Goal: Information Seeking & Learning: Learn about a topic

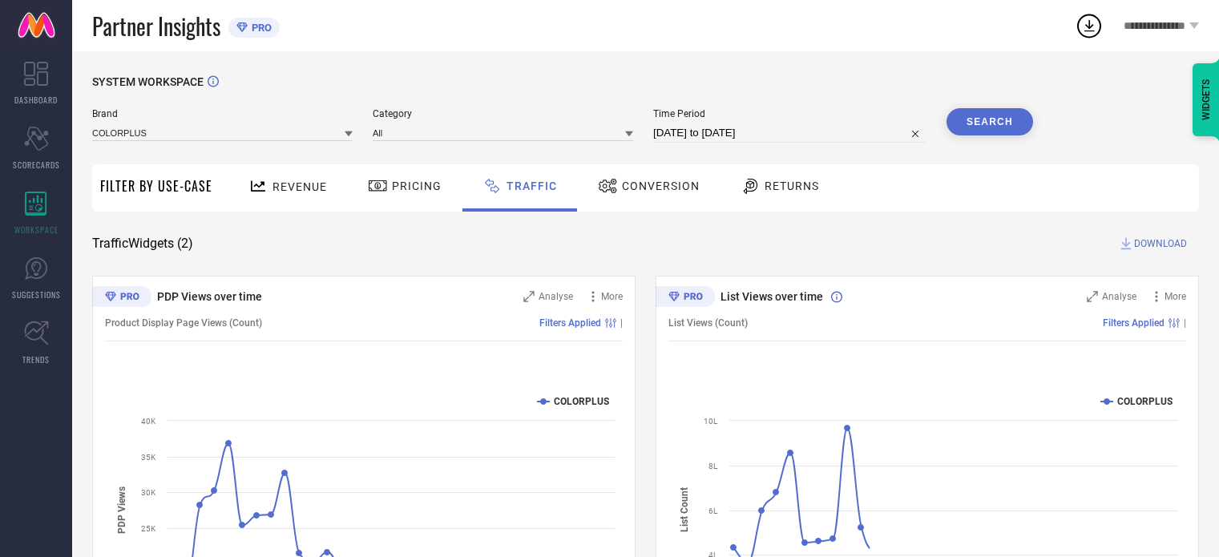
click at [230, 119] on span "Brand" at bounding box center [222, 113] width 261 height 11
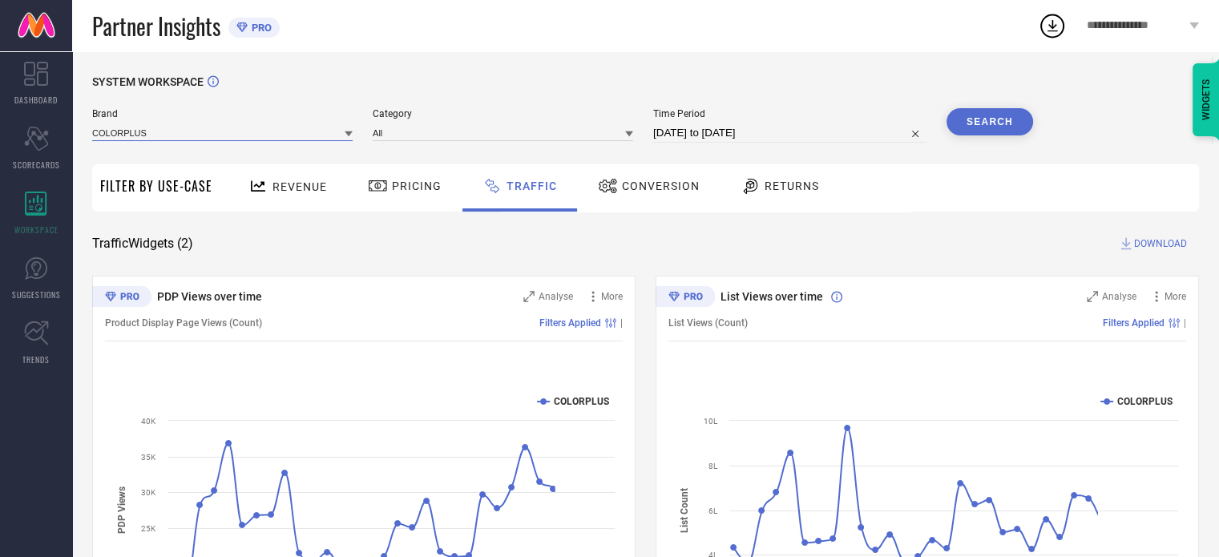
click at [211, 131] on input at bounding box center [222, 132] width 261 height 17
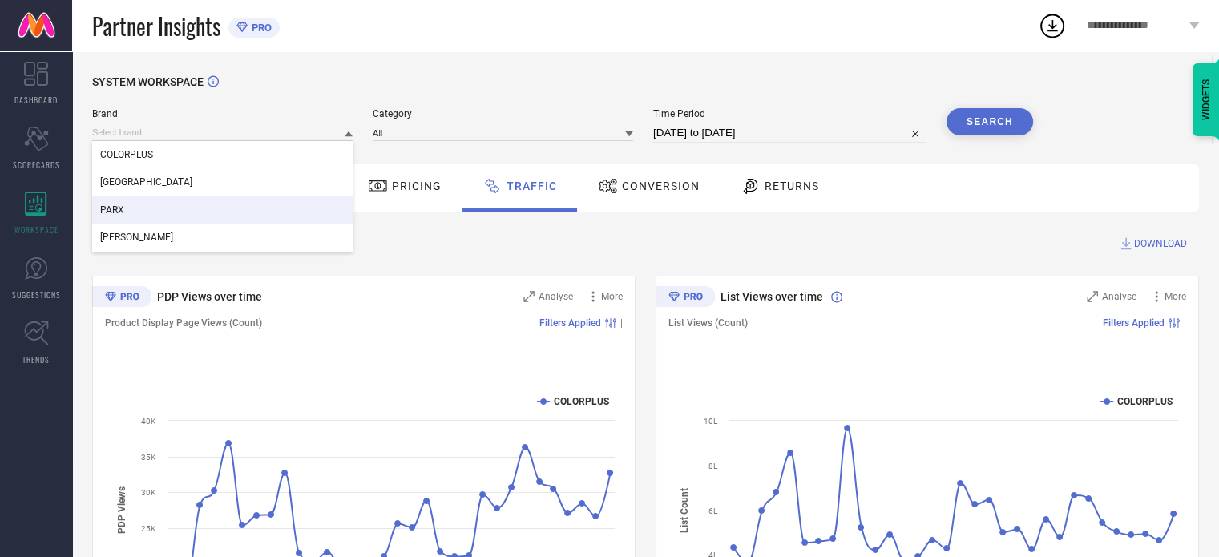
click at [164, 228] on div "[PERSON_NAME]" at bounding box center [222, 237] width 261 height 27
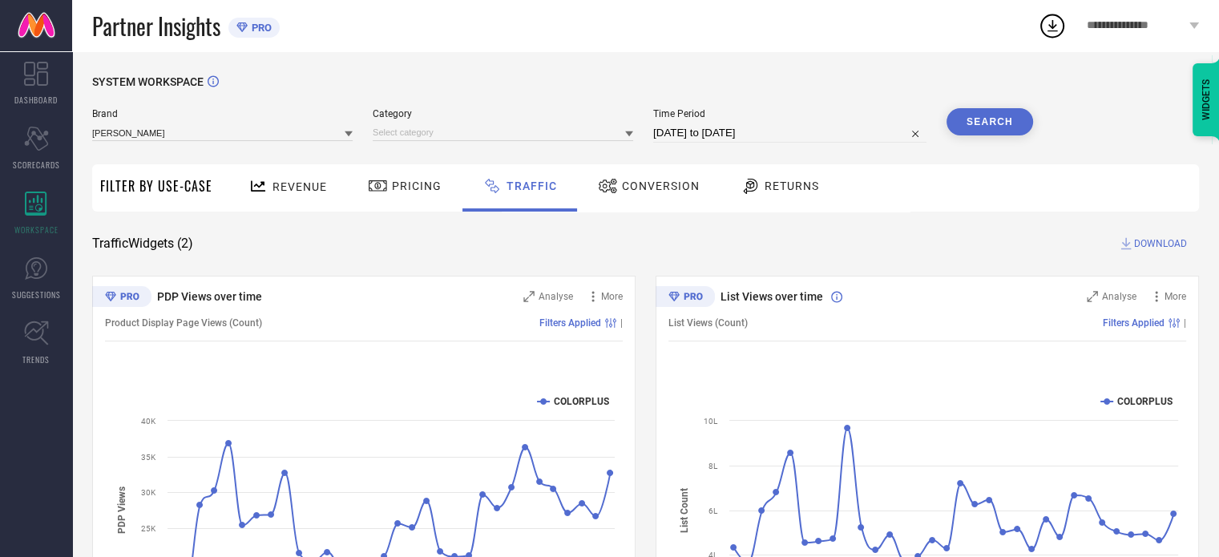
click at [552, 158] on div "SYSTEM WORKSPACE Brand [PERSON_NAME] Category Time Period [DATE] to [DATE] Sear…" at bounding box center [645, 375] width 1107 height 601
click at [509, 123] on div "Category" at bounding box center [503, 125] width 261 height 34
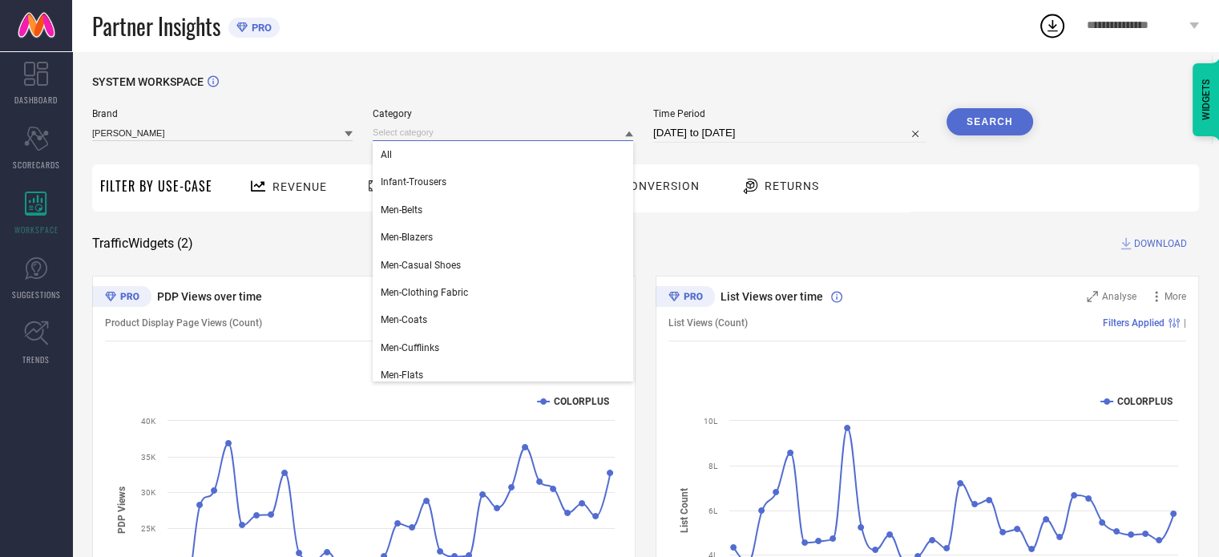
click at [501, 139] on input at bounding box center [503, 132] width 261 height 17
click at [487, 153] on div "All" at bounding box center [503, 154] width 261 height 27
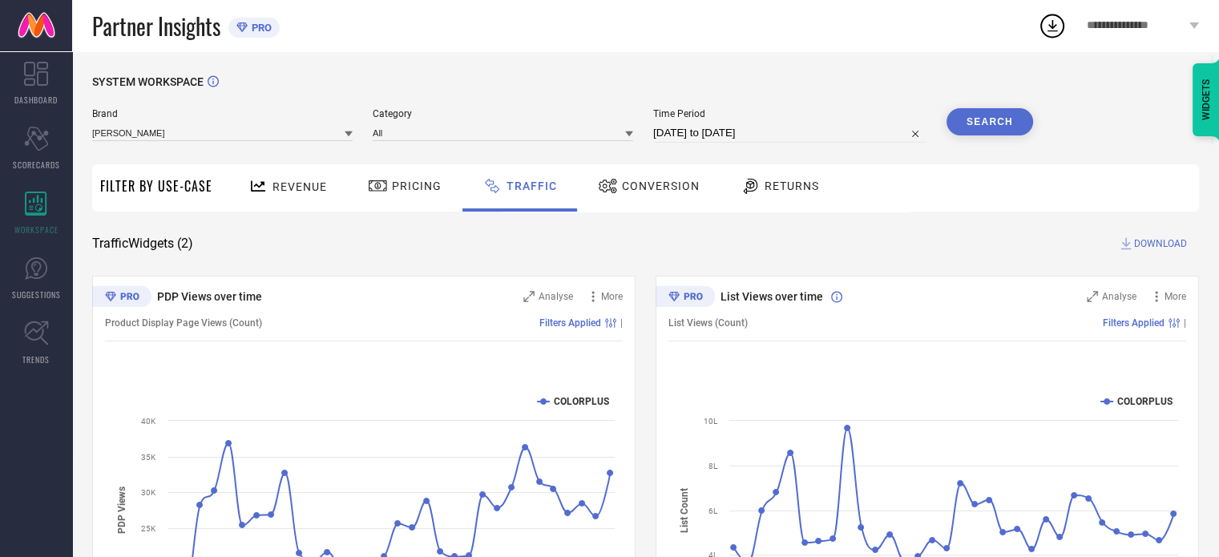
click at [1041, 118] on div "SYSTEM WORKSPACE Brand [PERSON_NAME] Category All Time Period [DATE] to [DATE] …" at bounding box center [645, 375] width 1107 height 601
click at [991, 122] on button "Search" at bounding box center [990, 121] width 87 height 27
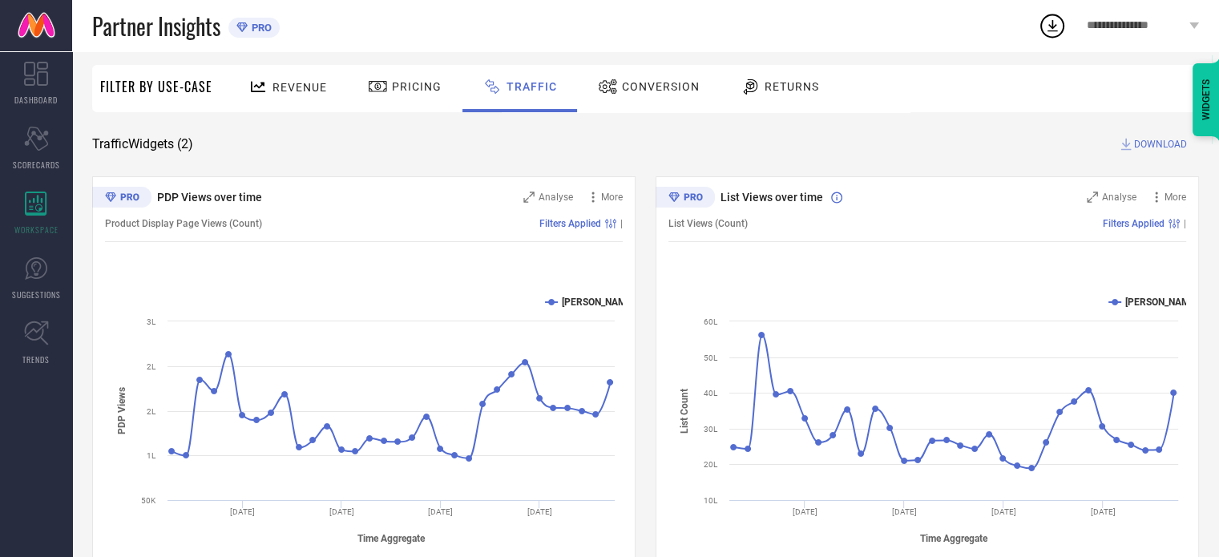
scroll to position [144, 0]
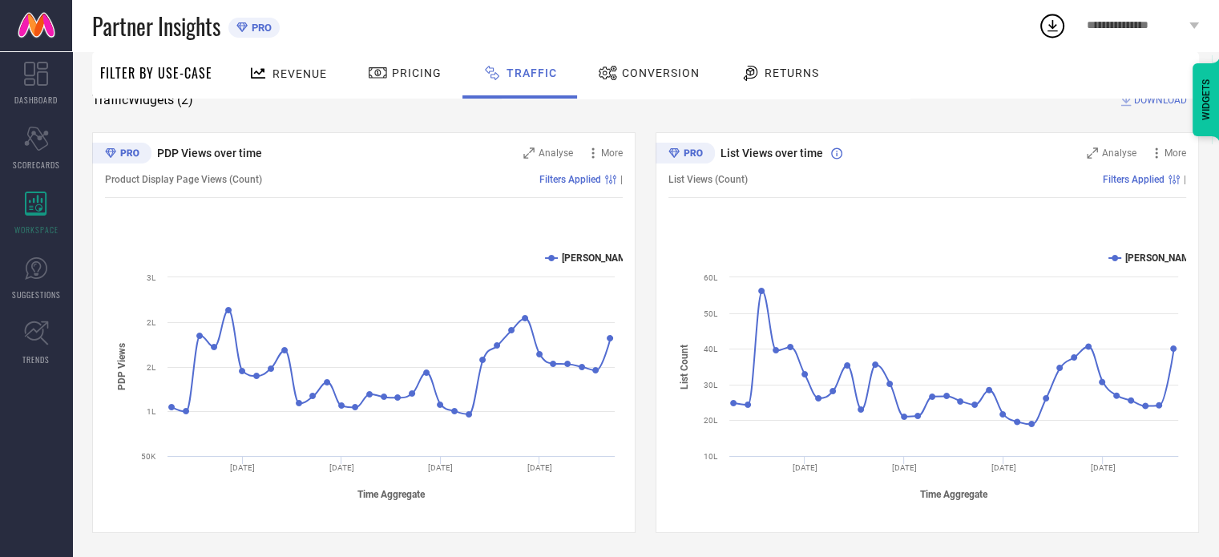
click at [752, 152] on span "List Views over time" at bounding box center [772, 153] width 103 height 13
click at [843, 185] on div "List Views (Count) Filters Applied |" at bounding box center [928, 179] width 518 height 37
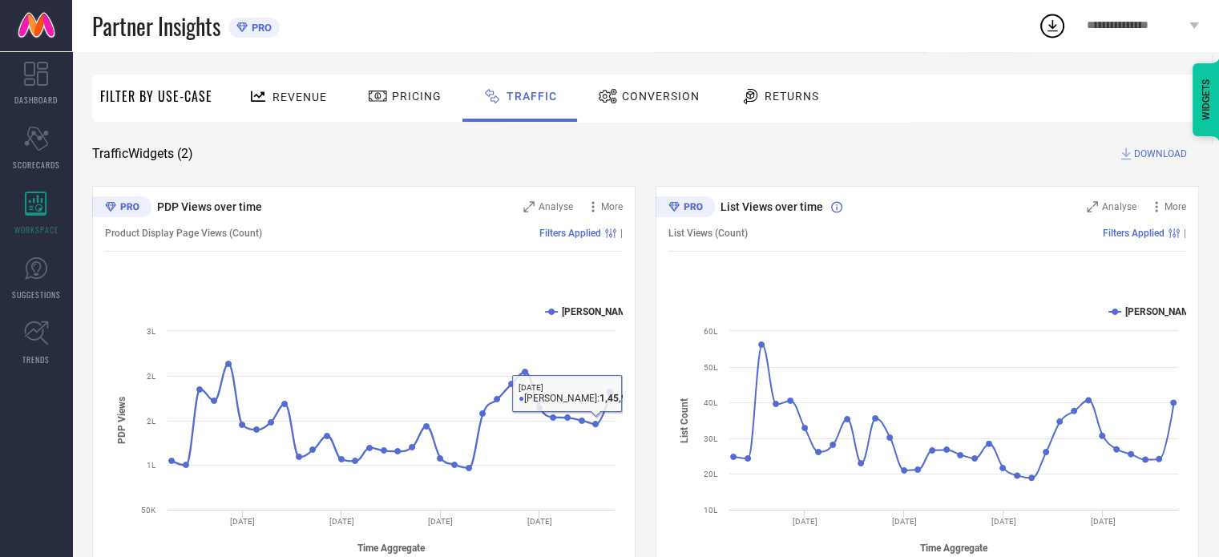
scroll to position [0, 0]
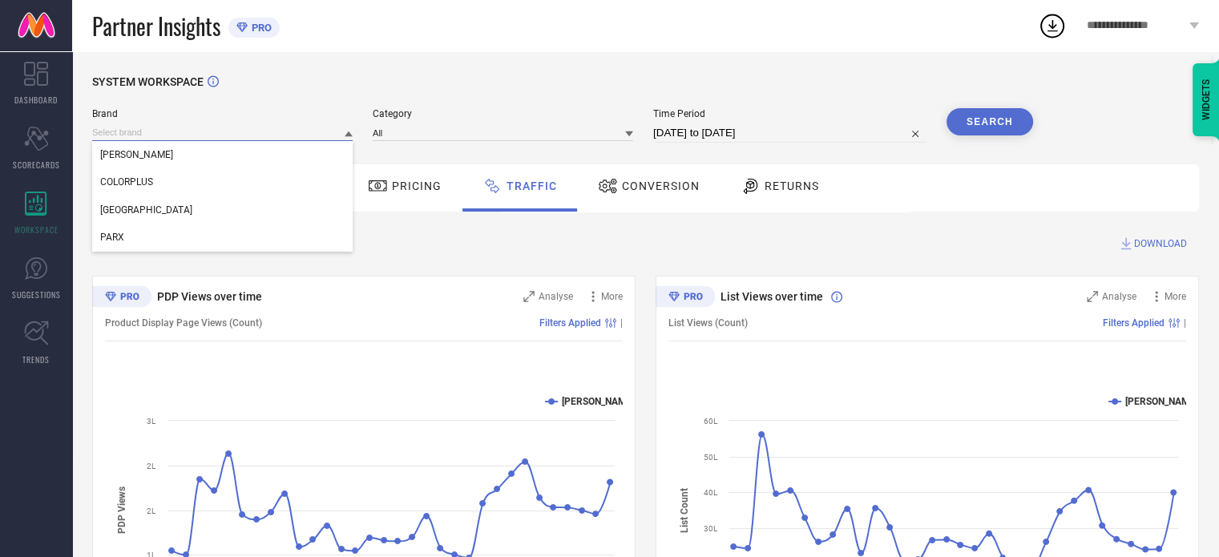
click at [245, 139] on input at bounding box center [222, 132] width 261 height 17
click at [214, 208] on div "[GEOGRAPHIC_DATA]" at bounding box center [222, 209] width 261 height 27
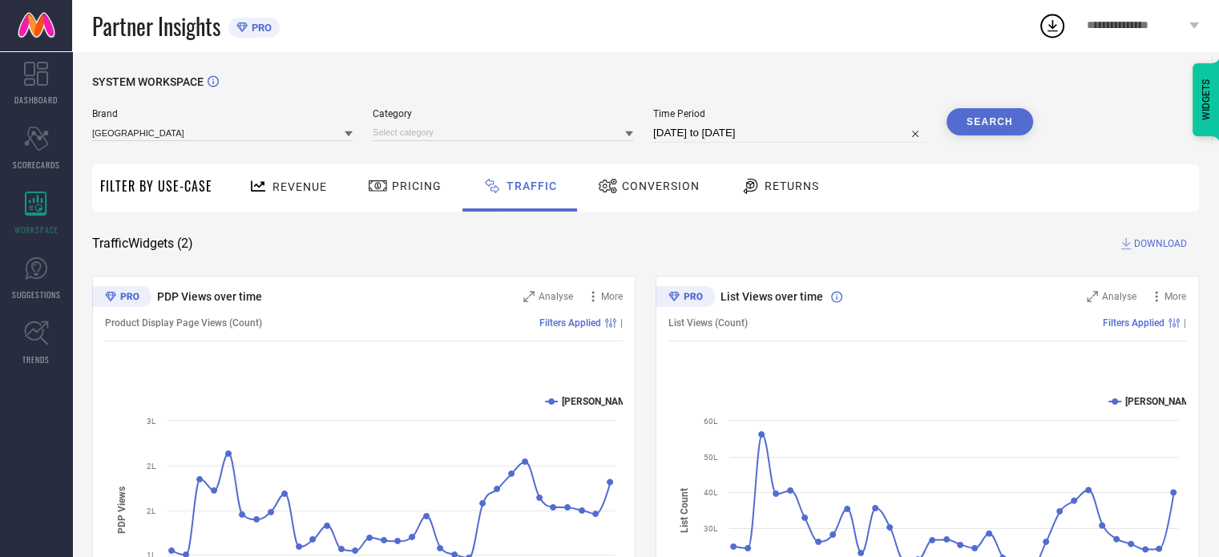
click at [451, 124] on div at bounding box center [503, 132] width 261 height 18
click at [446, 130] on input at bounding box center [503, 132] width 261 height 17
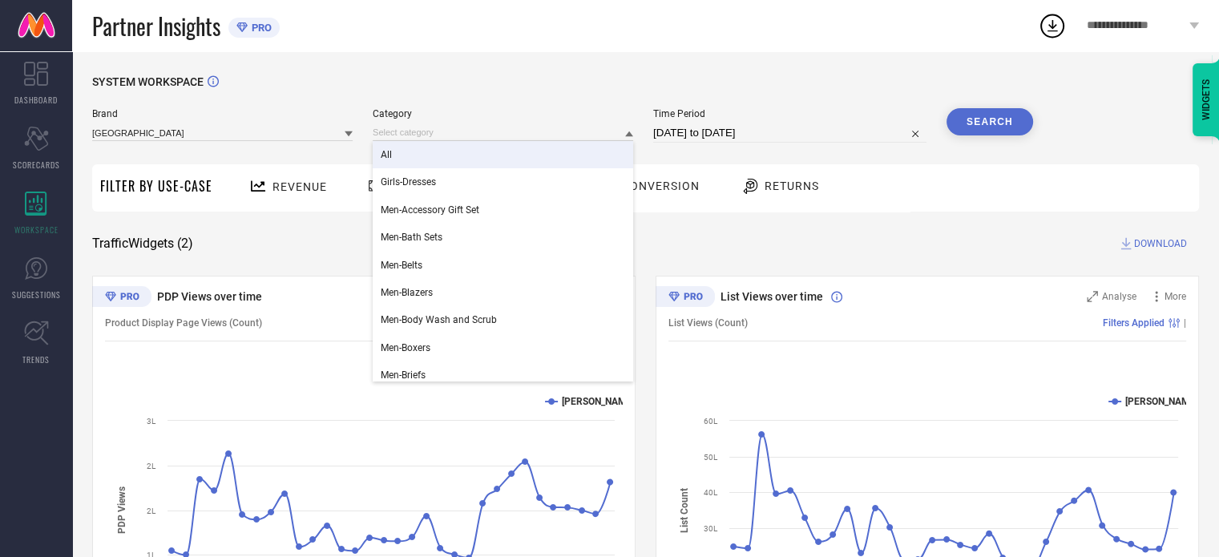
click at [433, 151] on div "All" at bounding box center [503, 154] width 261 height 27
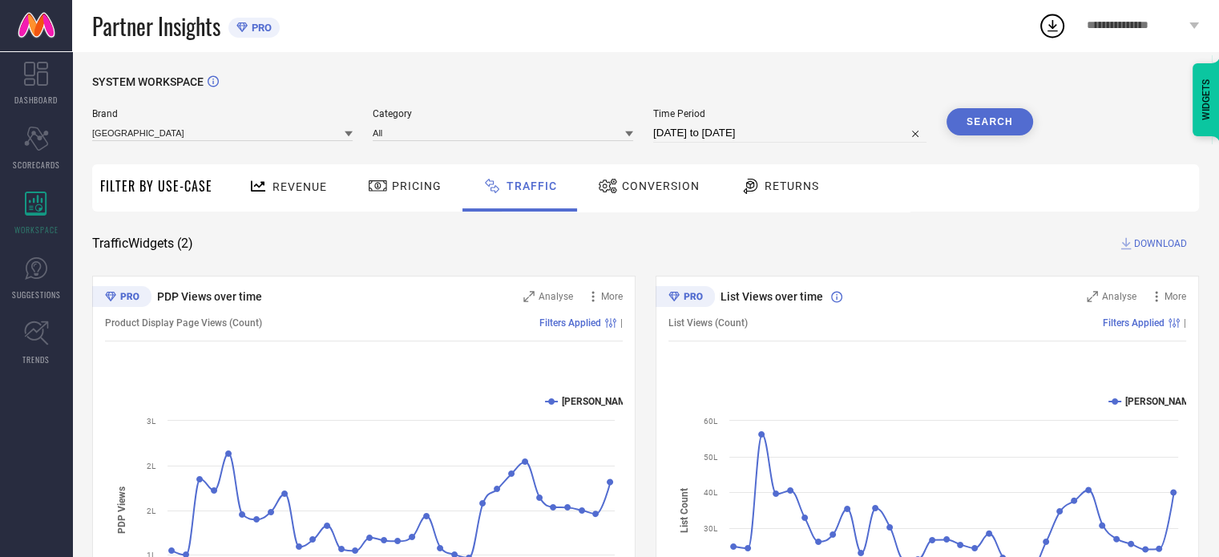
click at [978, 111] on button "Search" at bounding box center [990, 121] width 87 height 27
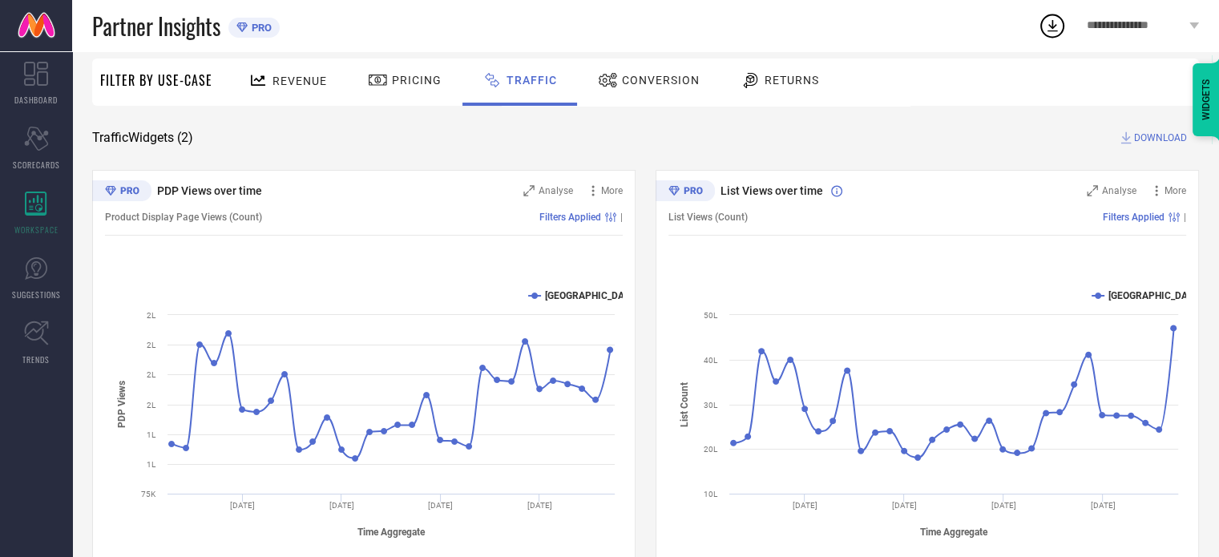
scroll to position [107, 0]
click at [308, 95] on div "Revenue" at bounding box center [287, 80] width 119 height 47
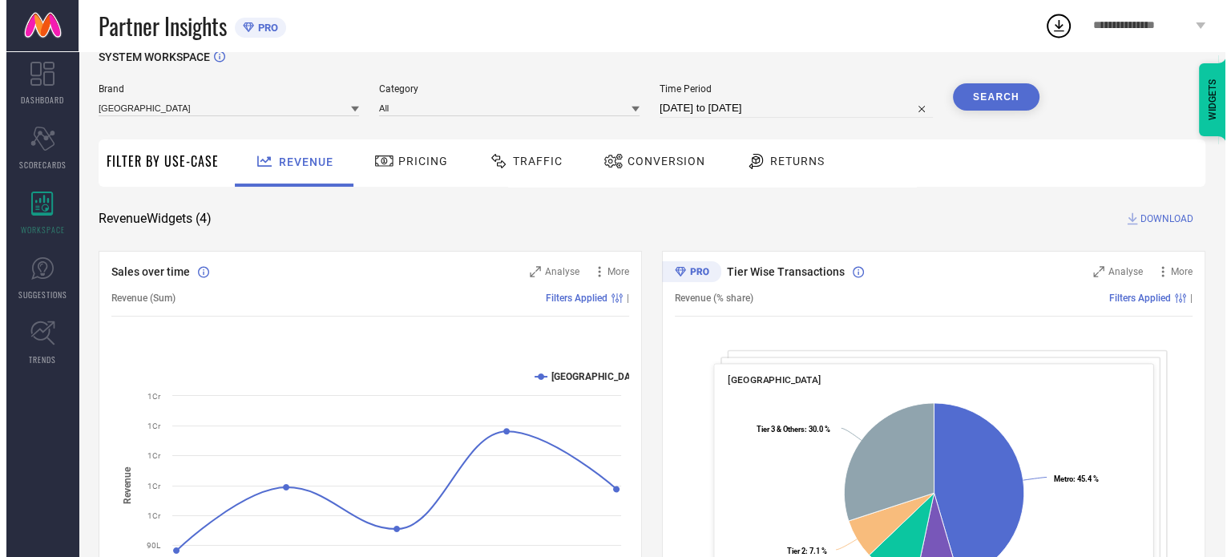
scroll to position [22, 0]
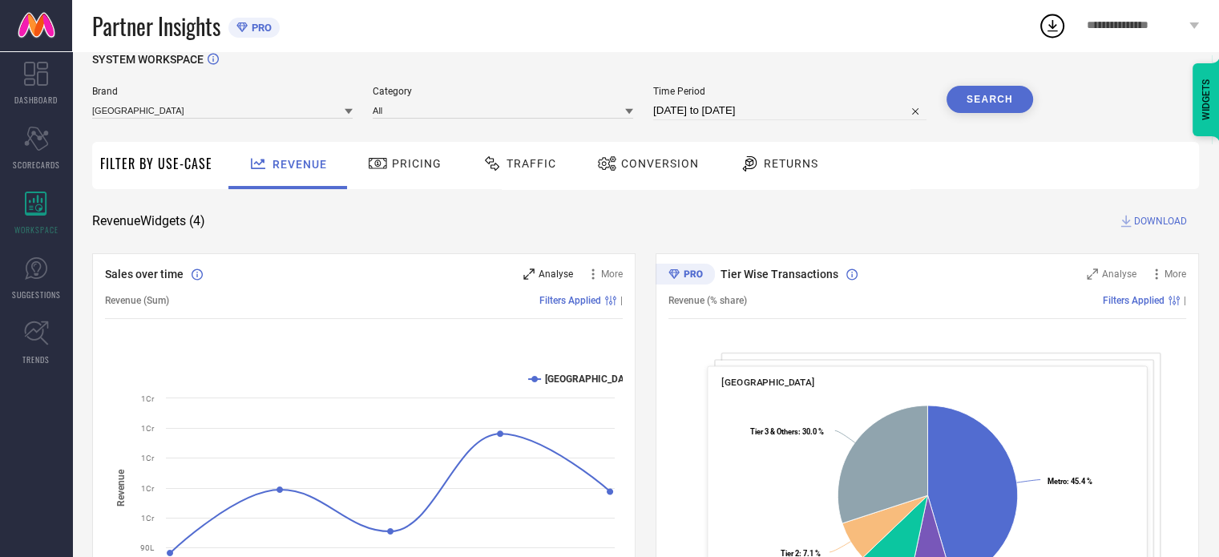
click at [542, 279] on span "Analyse" at bounding box center [556, 274] width 34 height 11
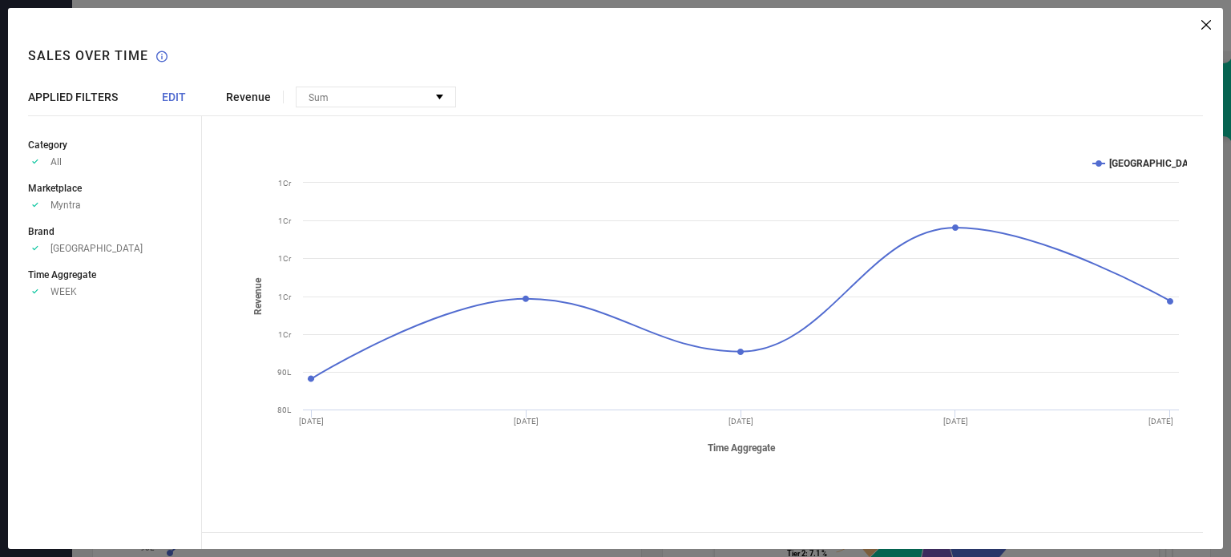
click at [173, 102] on span "EDIT" at bounding box center [174, 97] width 24 height 13
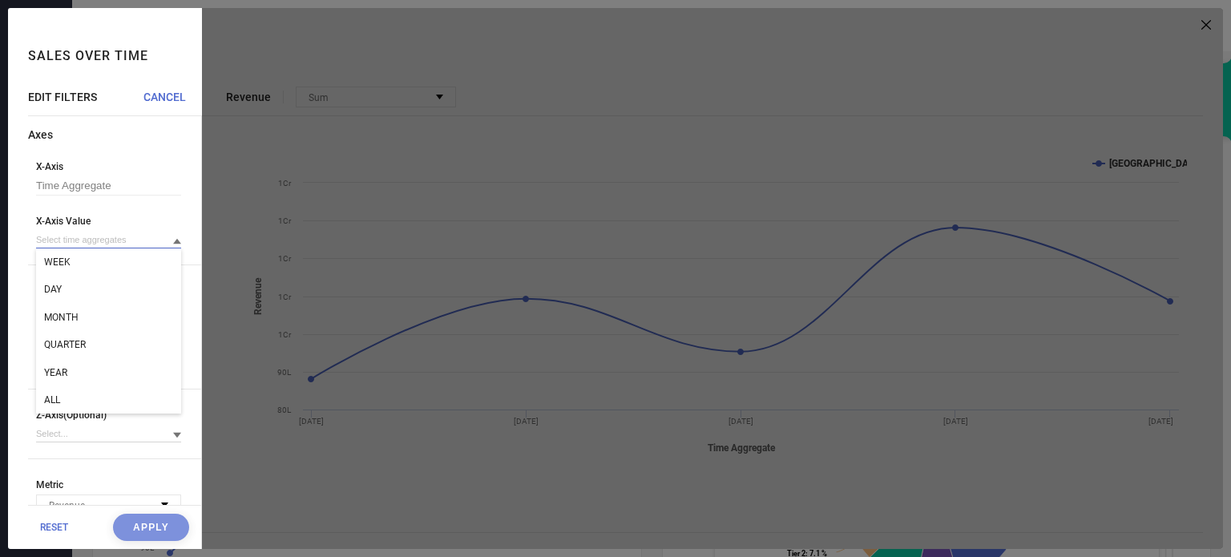
click at [79, 240] on input at bounding box center [108, 240] width 145 height 17
click at [79, 287] on div "DAY" at bounding box center [108, 289] width 145 height 27
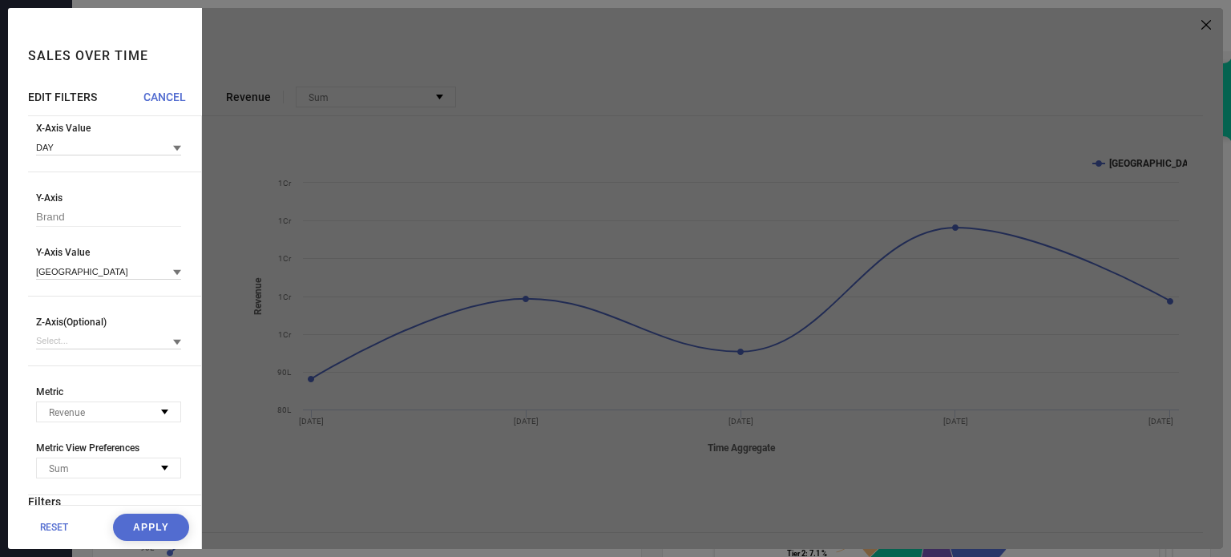
scroll to position [90, 0]
click at [88, 283] on div "[GEOGRAPHIC_DATA]" at bounding box center [108, 274] width 145 height 17
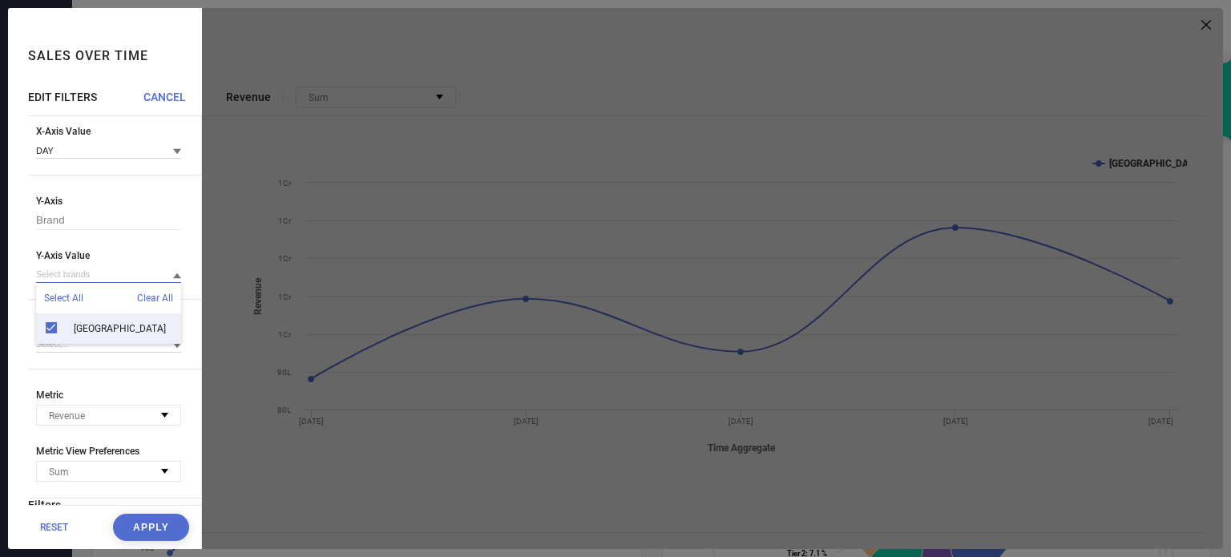
scroll to position [134, 0]
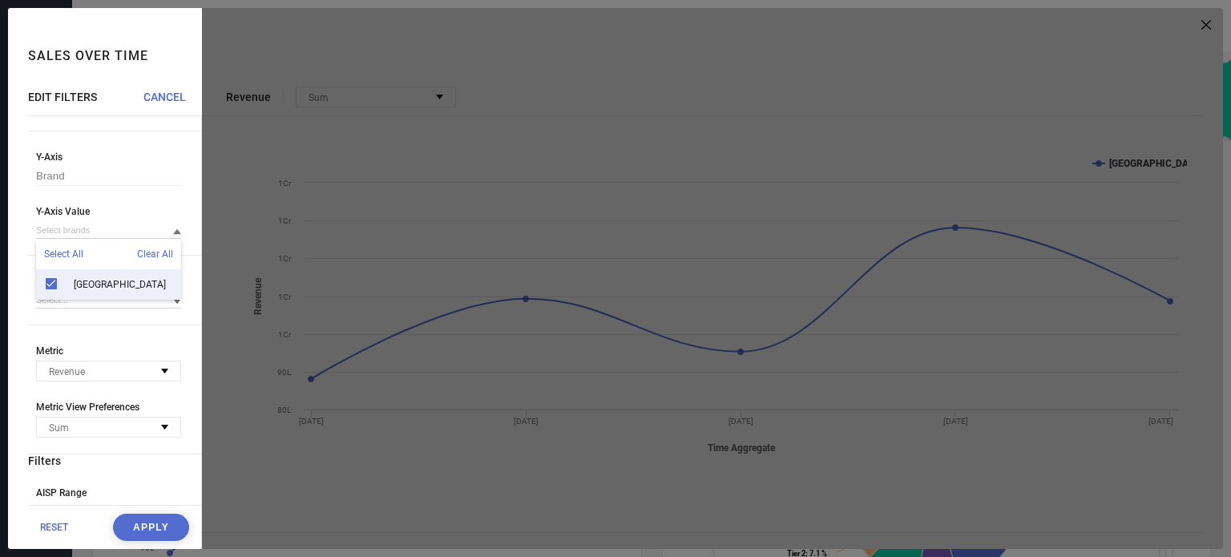
click at [130, 349] on div "Axes X-Axis Time Aggregate X-Axis Value DAY Y-Axis Brand Y-Axis Value Select Al…" at bounding box center [114, 300] width 173 height 612
click at [148, 533] on button "Apply" at bounding box center [151, 527] width 76 height 27
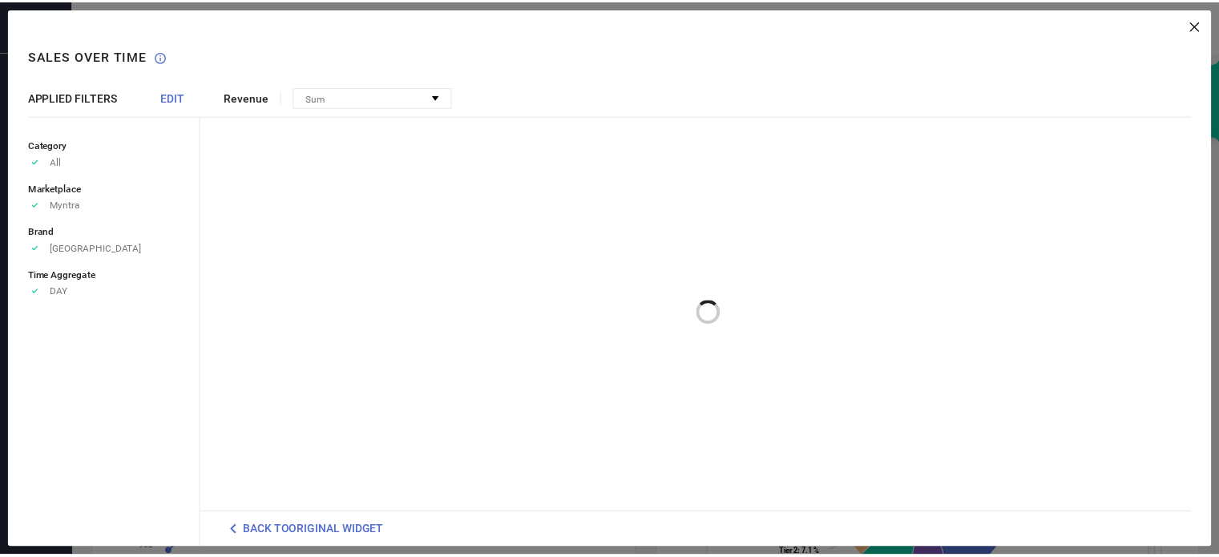
scroll to position [0, 0]
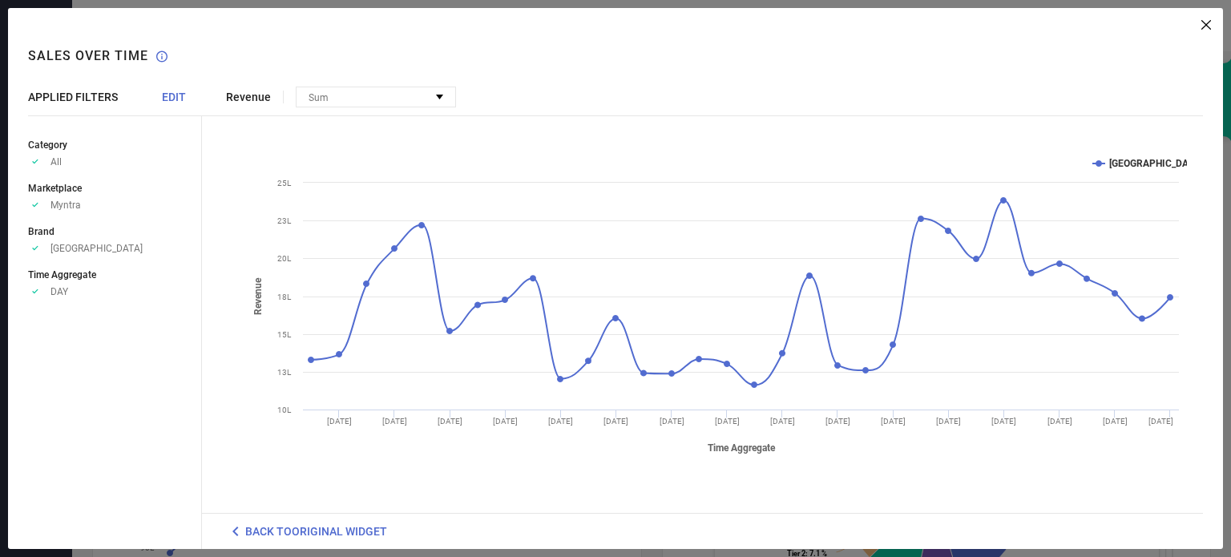
click at [1206, 26] on icon at bounding box center [1207, 25] width 10 height 10
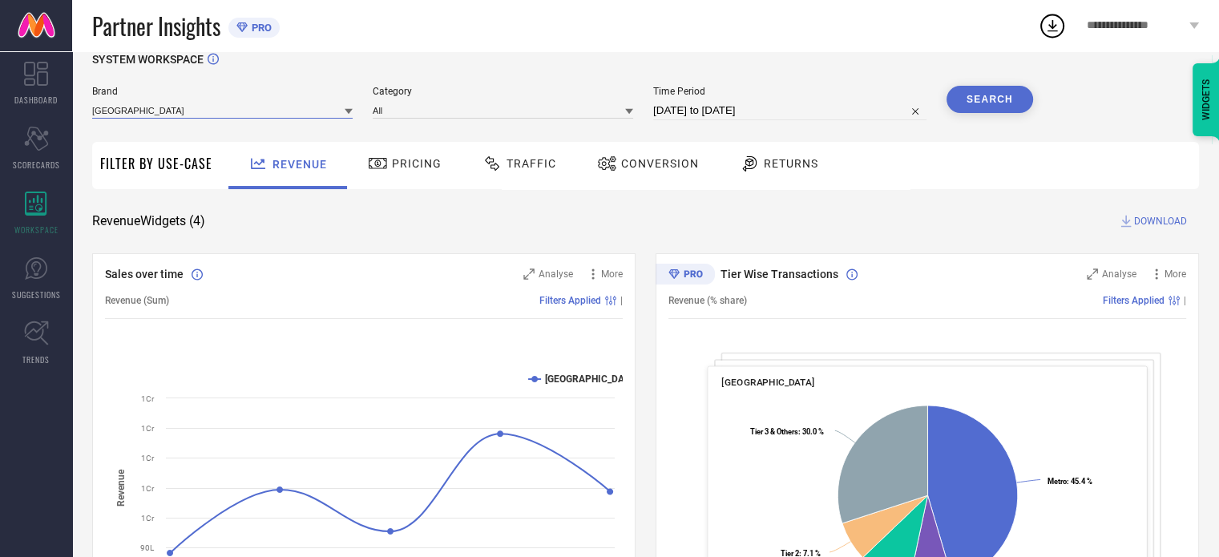
click at [281, 119] on div "[GEOGRAPHIC_DATA]" at bounding box center [222, 110] width 261 height 17
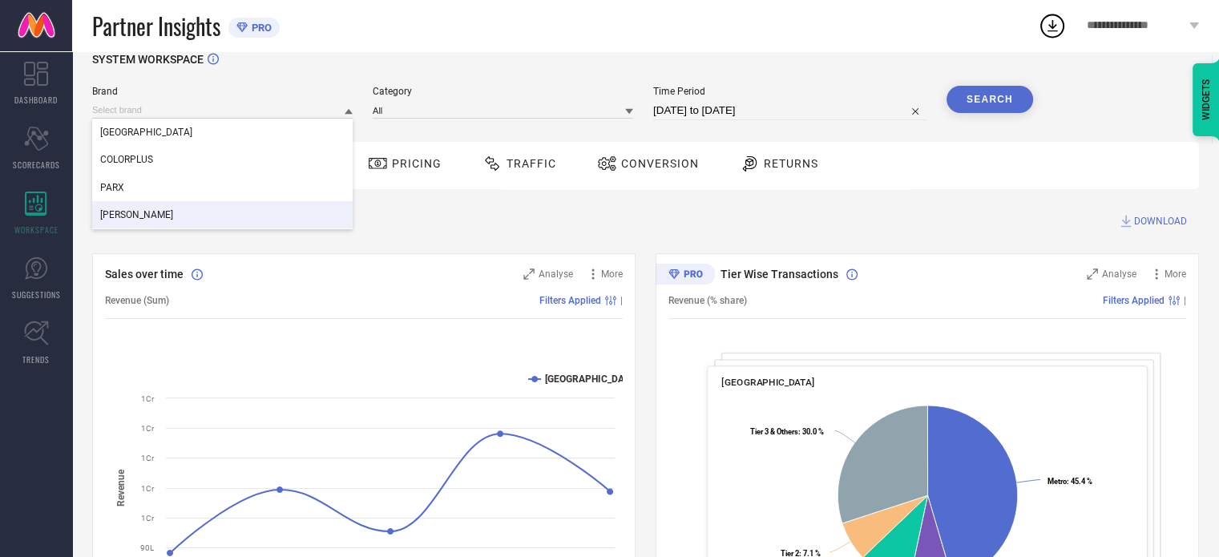
click at [154, 211] on div "[PERSON_NAME]" at bounding box center [222, 214] width 261 height 27
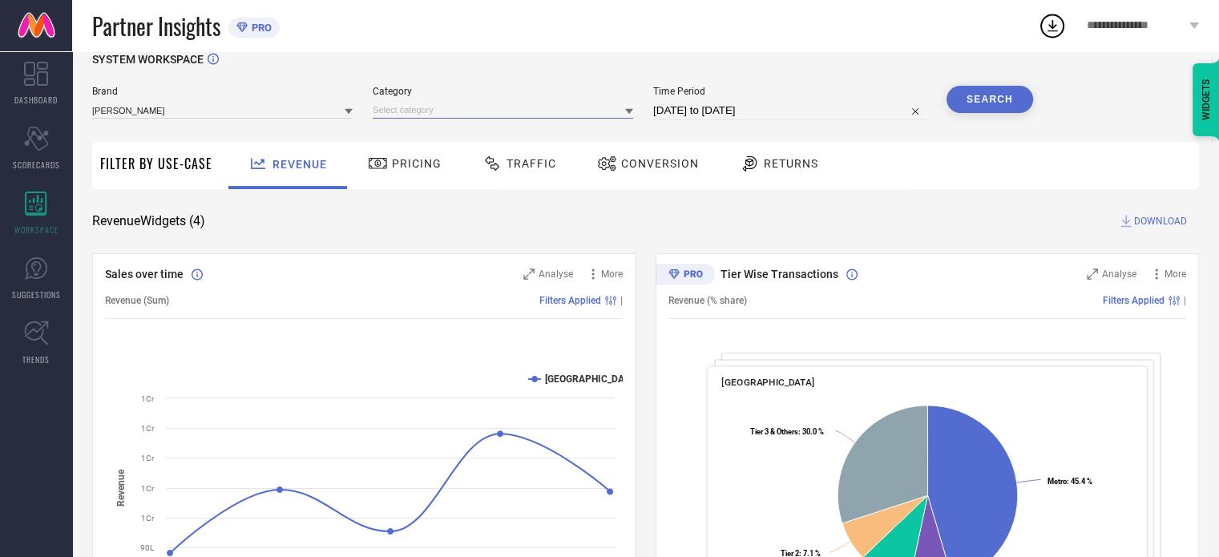
click at [494, 107] on input at bounding box center [503, 110] width 261 height 17
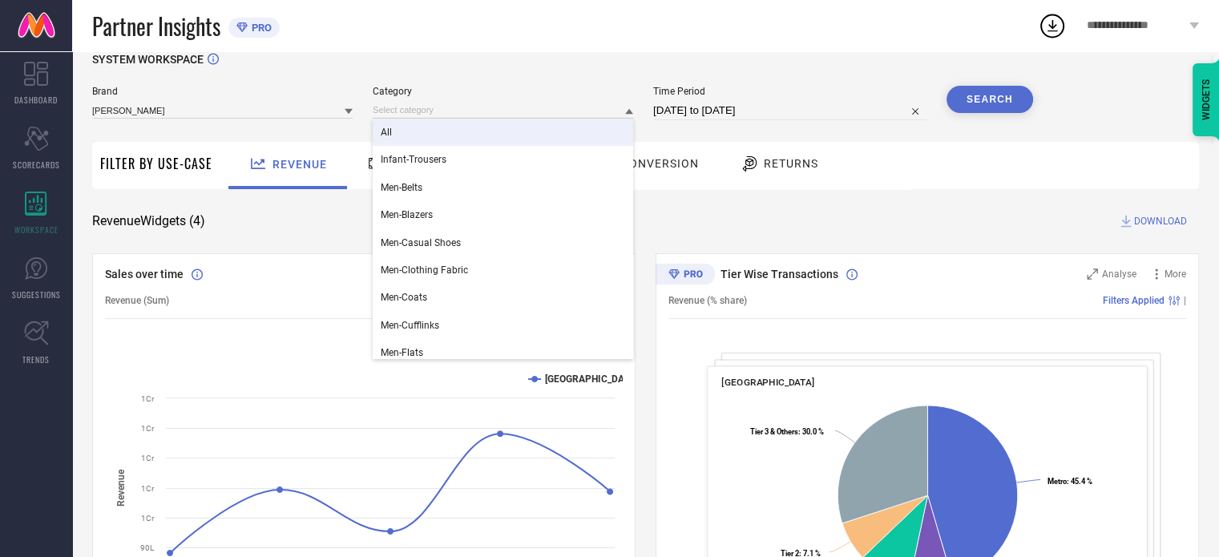
click at [476, 134] on div "All" at bounding box center [503, 132] width 261 height 27
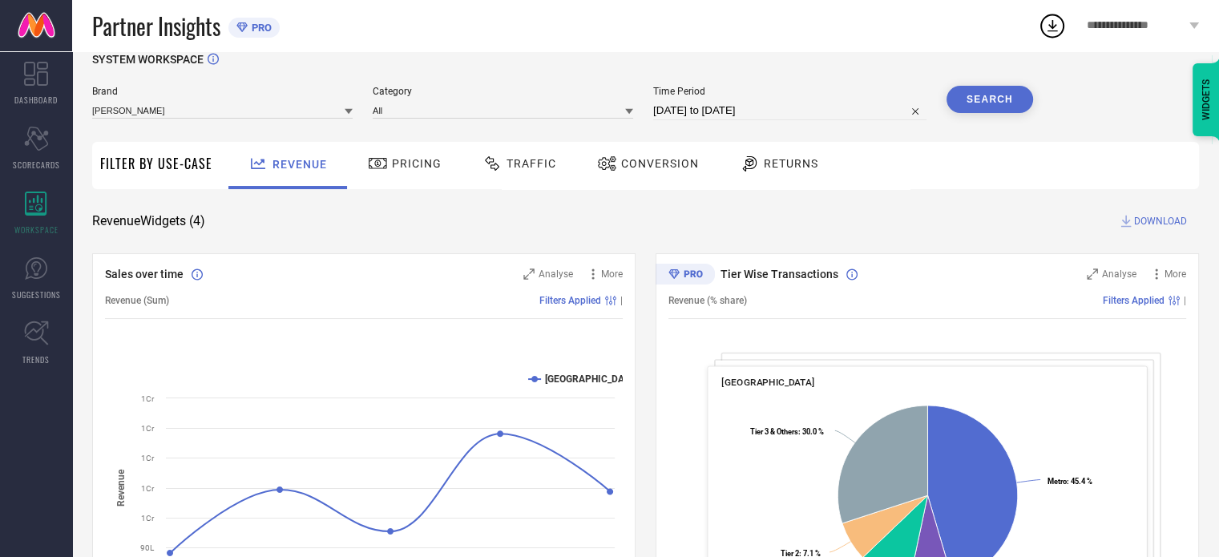
click at [991, 113] on div "Search" at bounding box center [990, 103] width 87 height 34
click at [986, 102] on button "Search" at bounding box center [990, 99] width 87 height 27
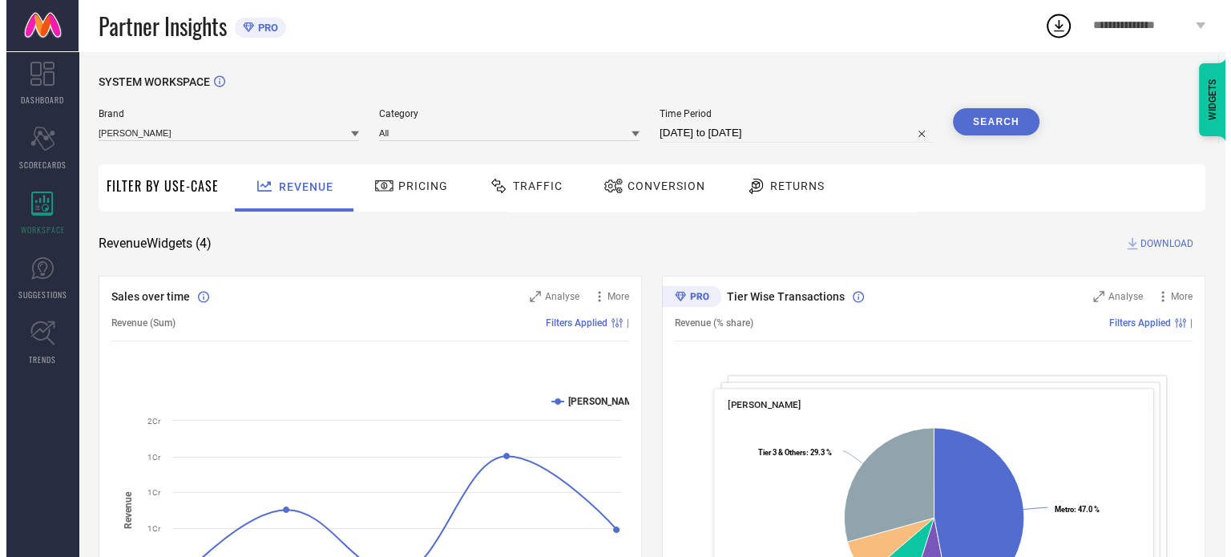
scroll to position [122, 0]
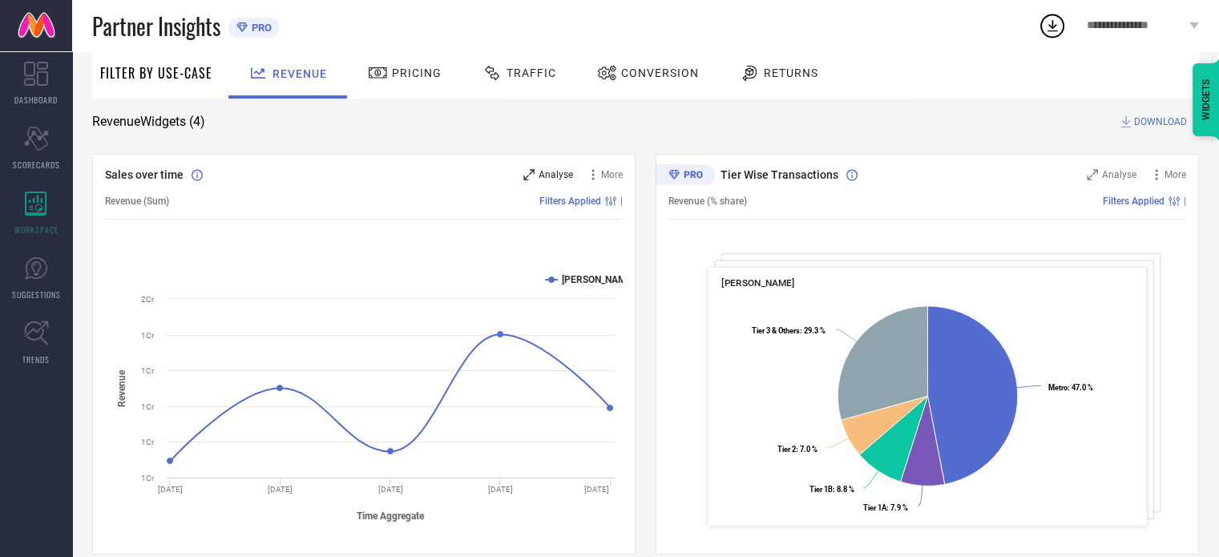
click at [548, 173] on span "Analyse" at bounding box center [556, 174] width 34 height 11
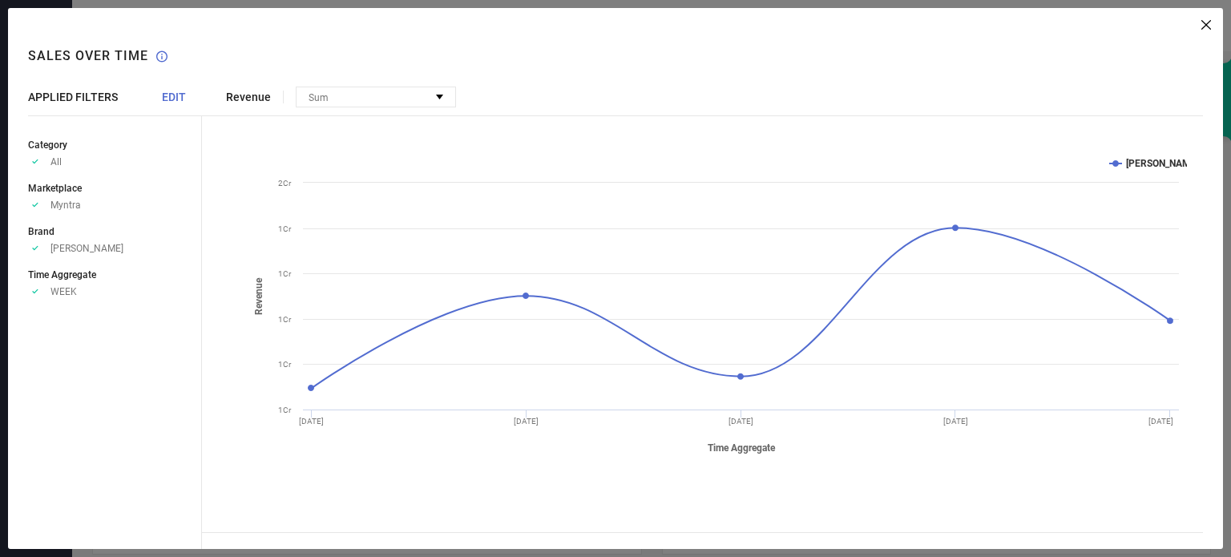
click at [179, 95] on span "EDIT" at bounding box center [174, 97] width 24 height 13
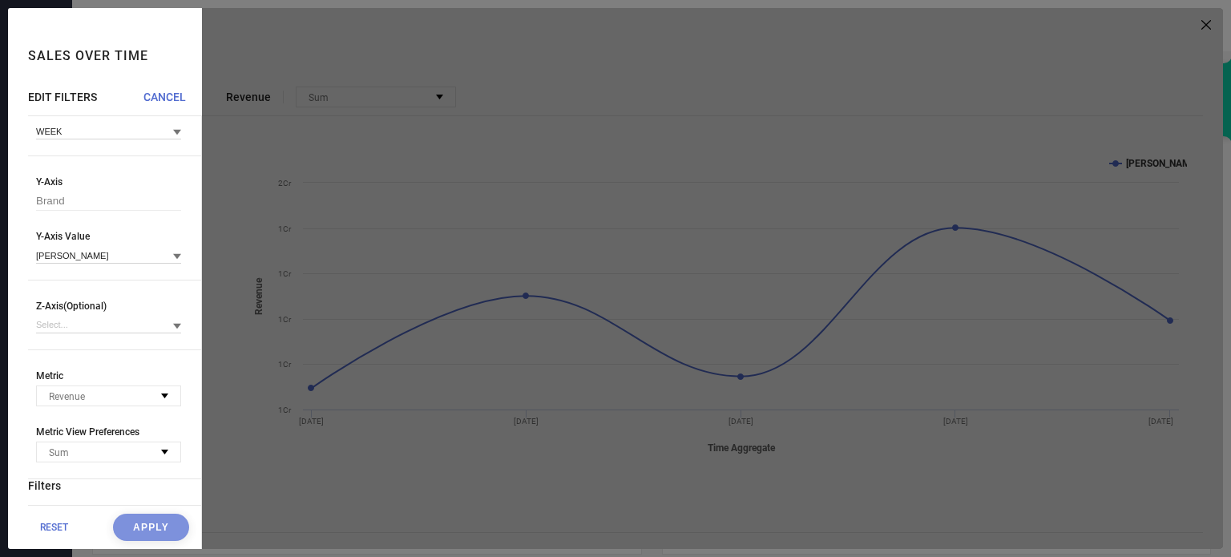
scroll to position [0, 0]
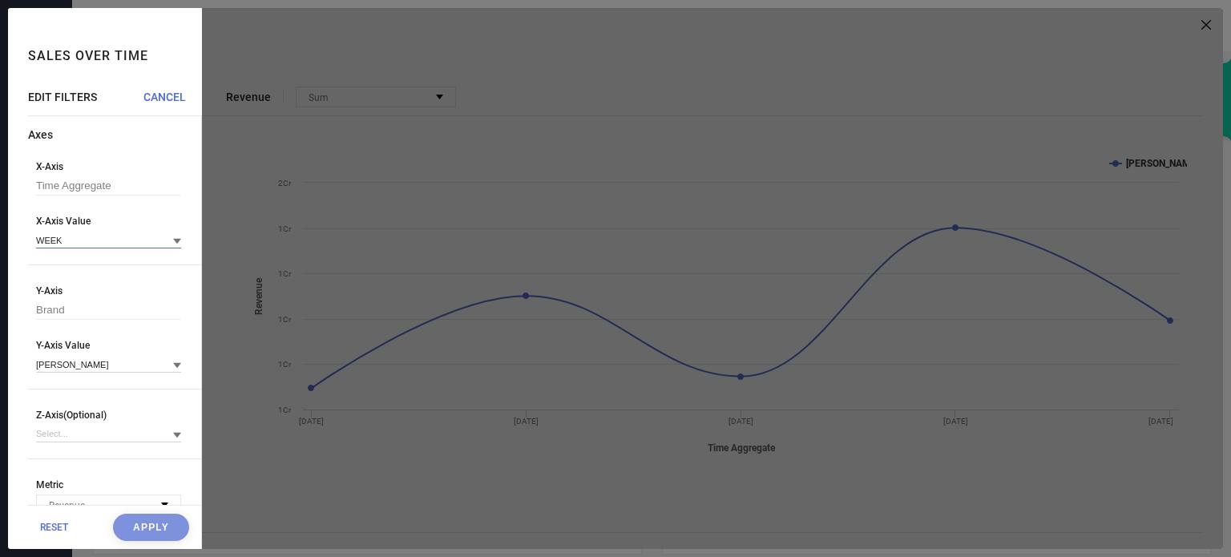
click at [111, 244] on input at bounding box center [108, 240] width 145 height 17
click at [71, 290] on div "DAY" at bounding box center [108, 289] width 145 height 27
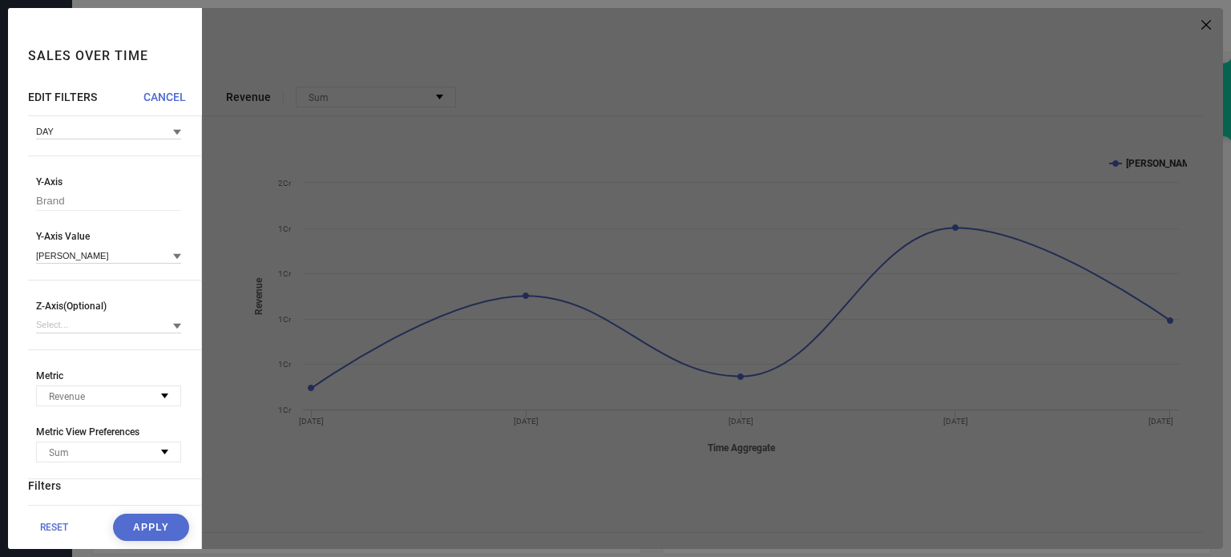
scroll to position [109, 0]
click at [134, 522] on button "Apply" at bounding box center [151, 527] width 76 height 27
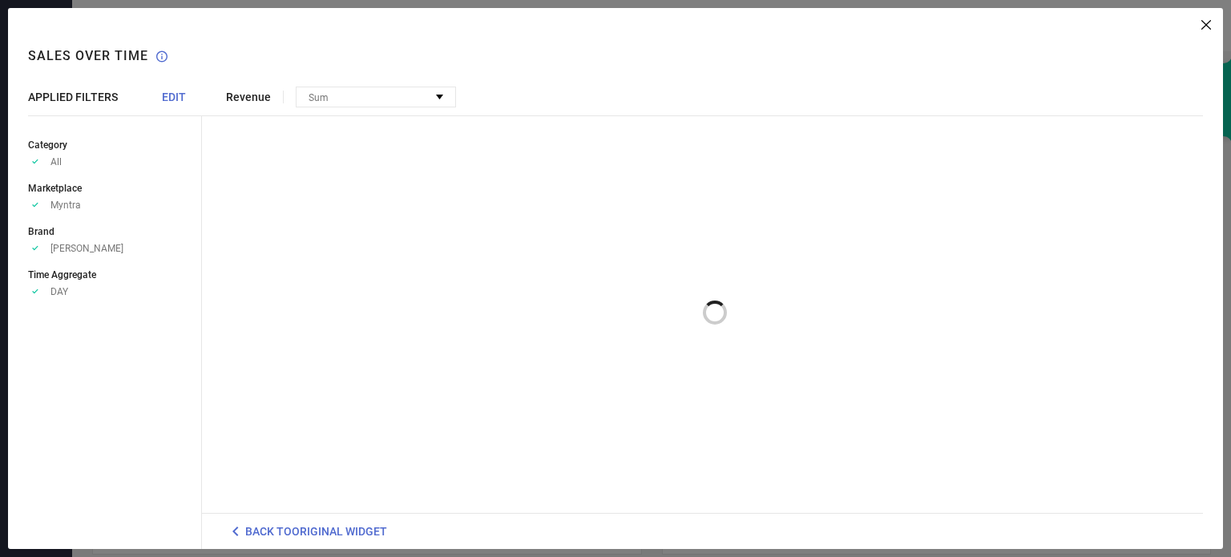
scroll to position [0, 0]
